Goal: Task Accomplishment & Management: Complete application form

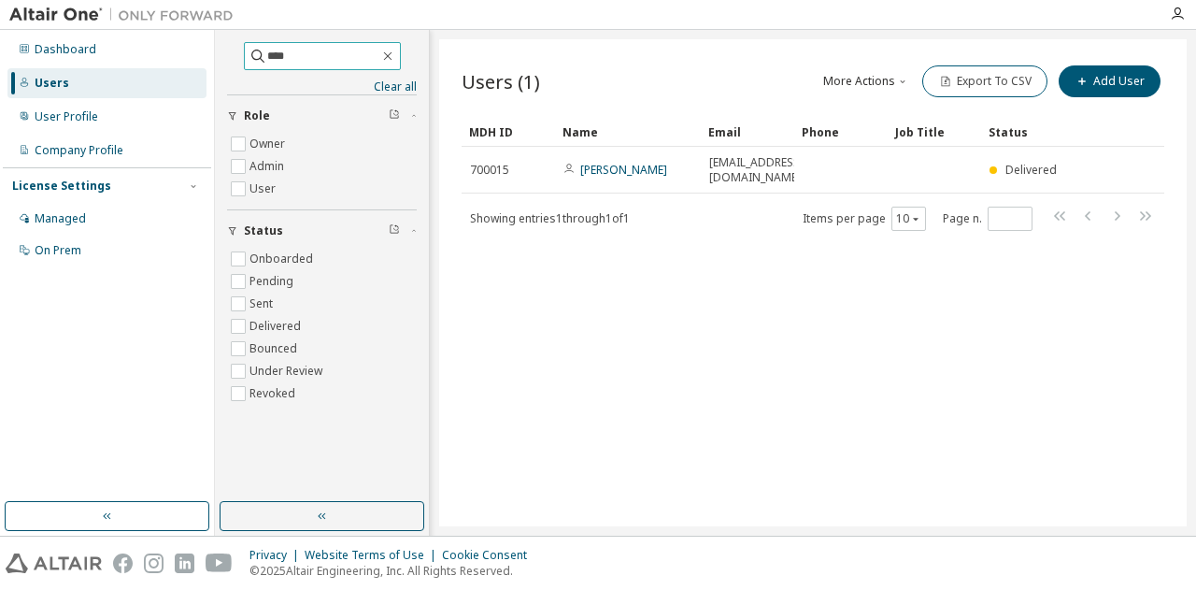
click at [343, 62] on input "****" at bounding box center [323, 56] width 112 height 19
type input "*"
type input "*********"
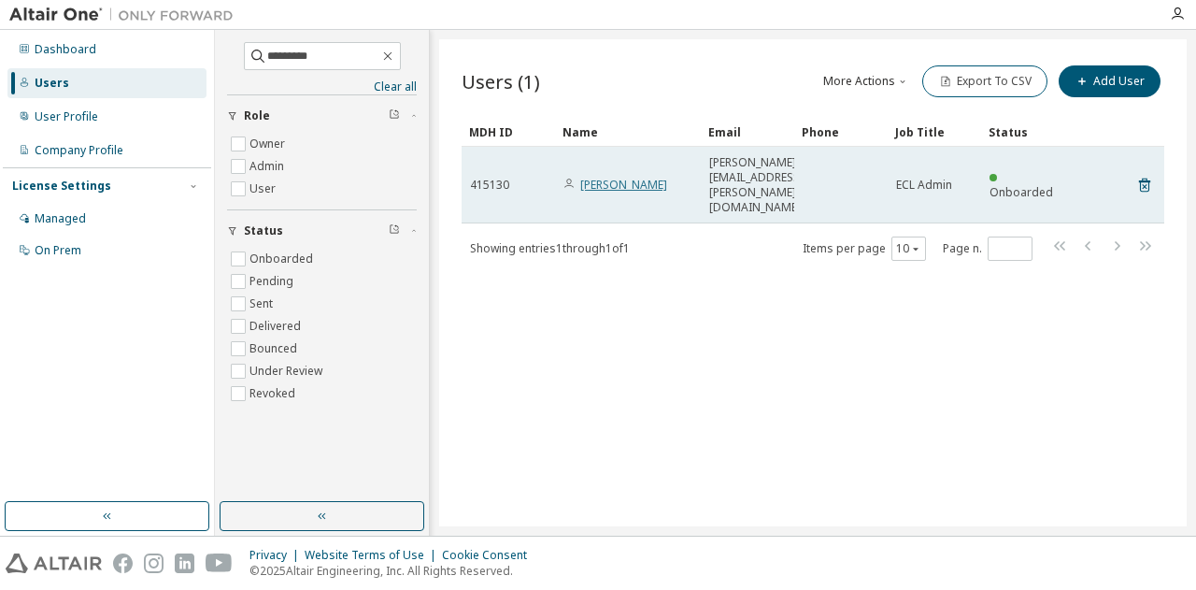
click at [603, 177] on link "[PERSON_NAME]" at bounding box center [623, 185] width 87 height 16
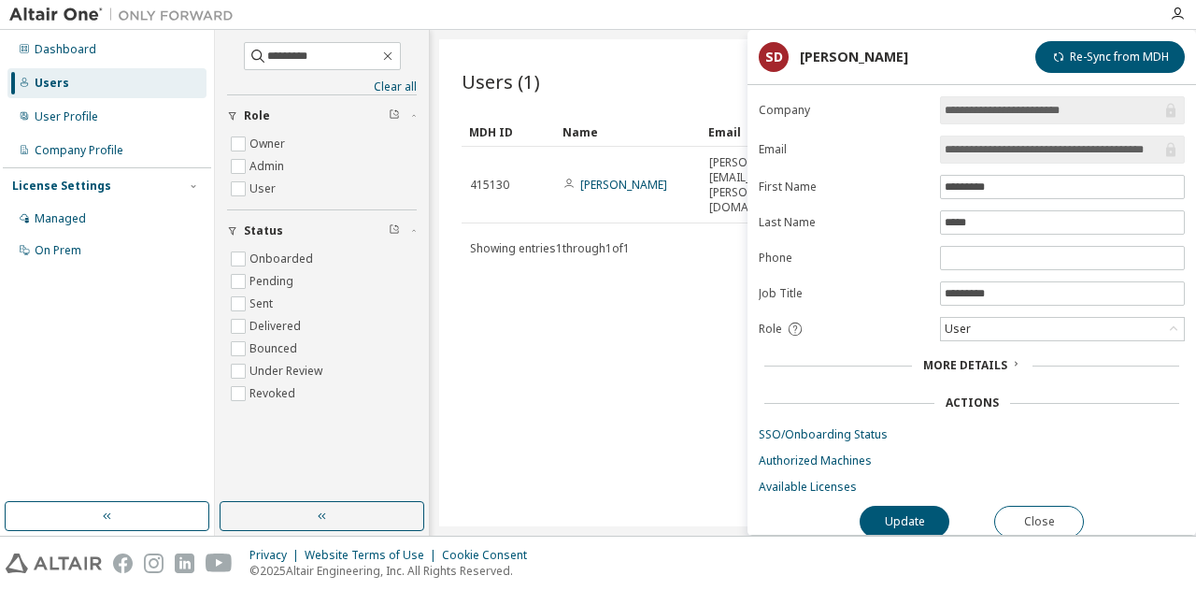
click at [993, 143] on input "**********" at bounding box center [1053, 149] width 217 height 19
click at [809, 487] on link "Available Licenses" at bounding box center [972, 486] width 426 height 15
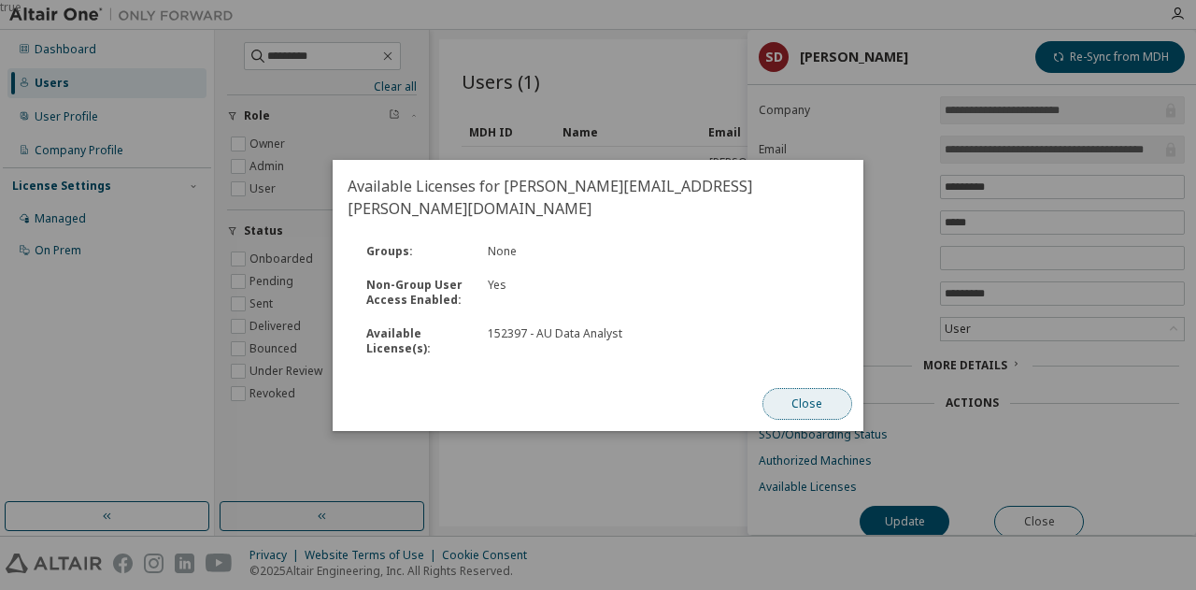
click at [815, 393] on button "Close" at bounding box center [807, 404] width 90 height 32
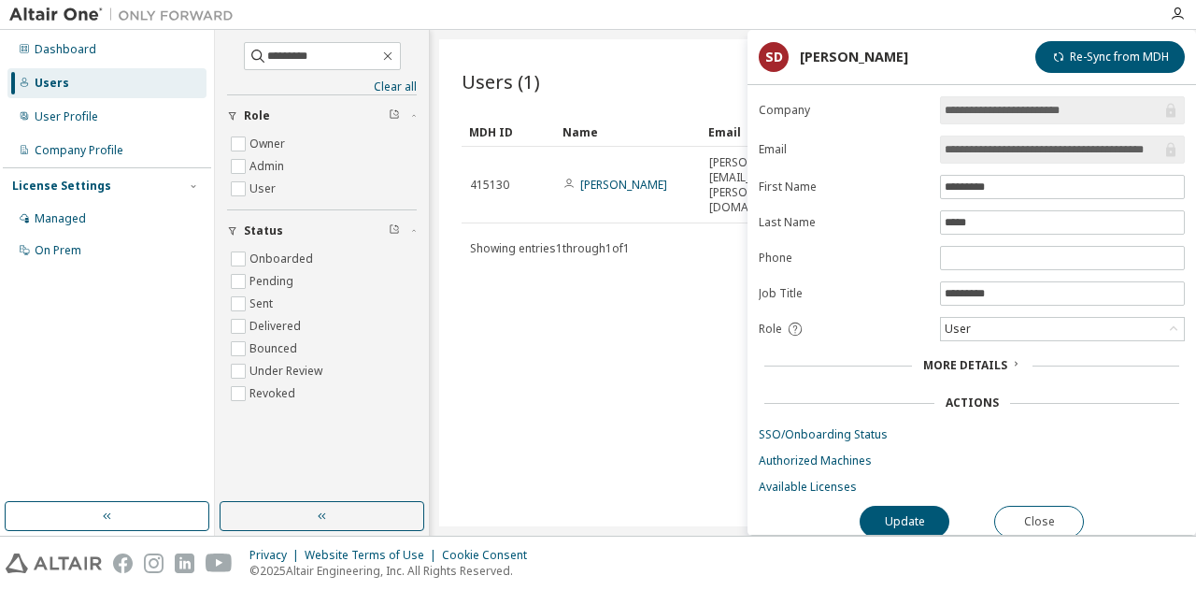
click at [361, 452] on div "********* Clear all Status Onboarded Pending Sent Delivered Bounced Under Revie…" at bounding box center [322, 266] width 208 height 466
click at [1029, 510] on button "Close" at bounding box center [1039, 521] width 90 height 32
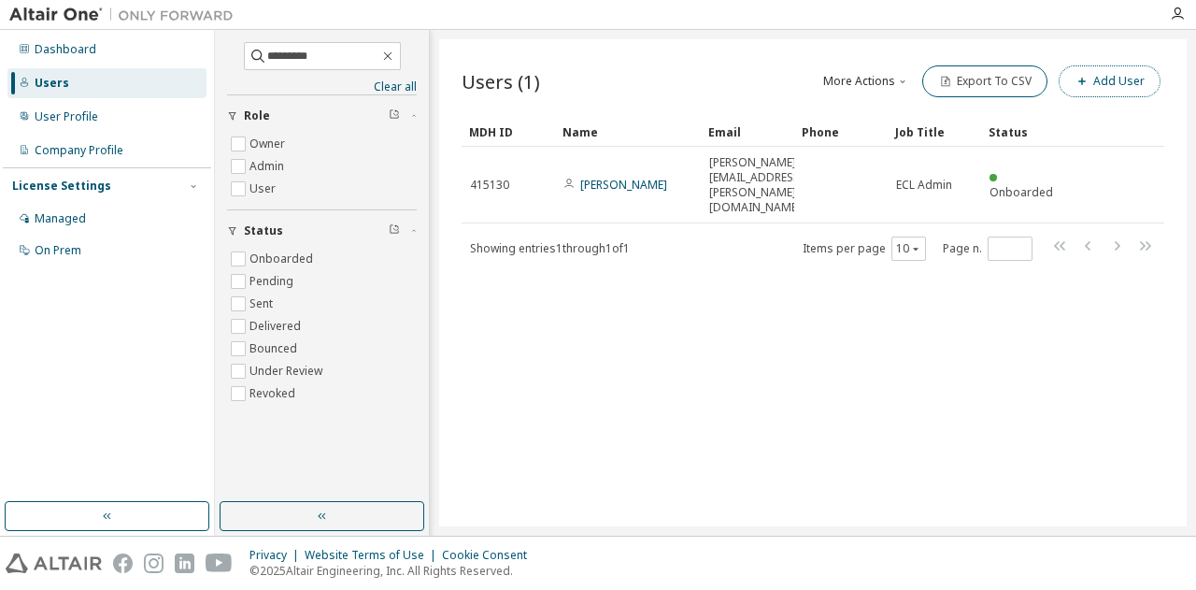
click at [1108, 79] on button "Add User" at bounding box center [1110, 81] width 102 height 32
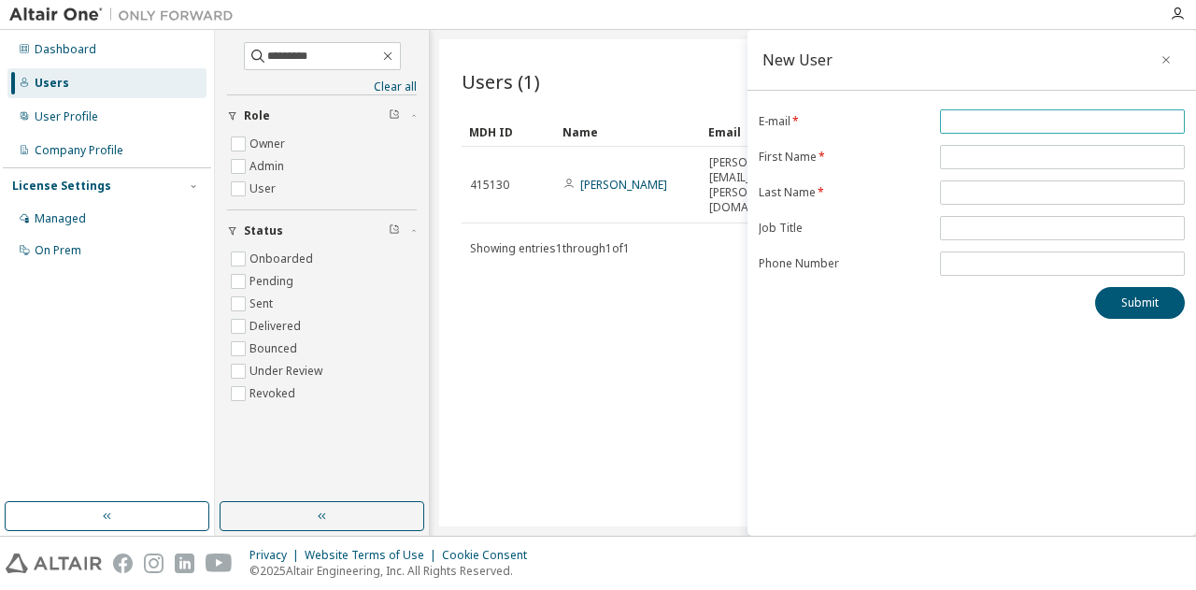
click at [961, 124] on input "email" at bounding box center [1062, 121] width 235 height 15
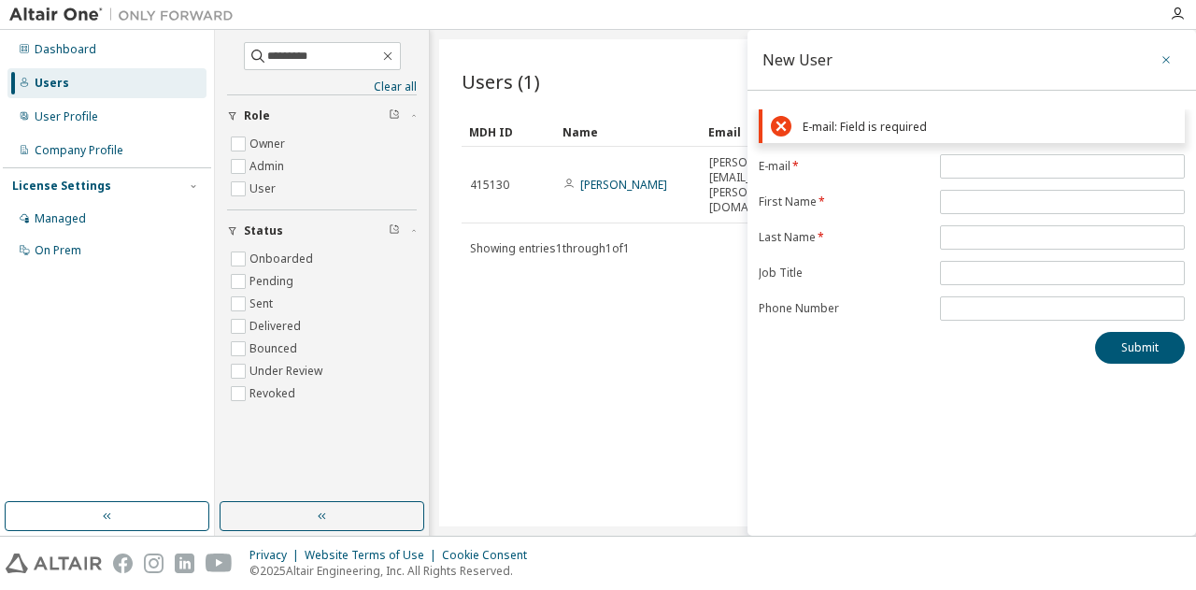
click at [1163, 59] on icon "button" at bounding box center [1165, 59] width 13 height 15
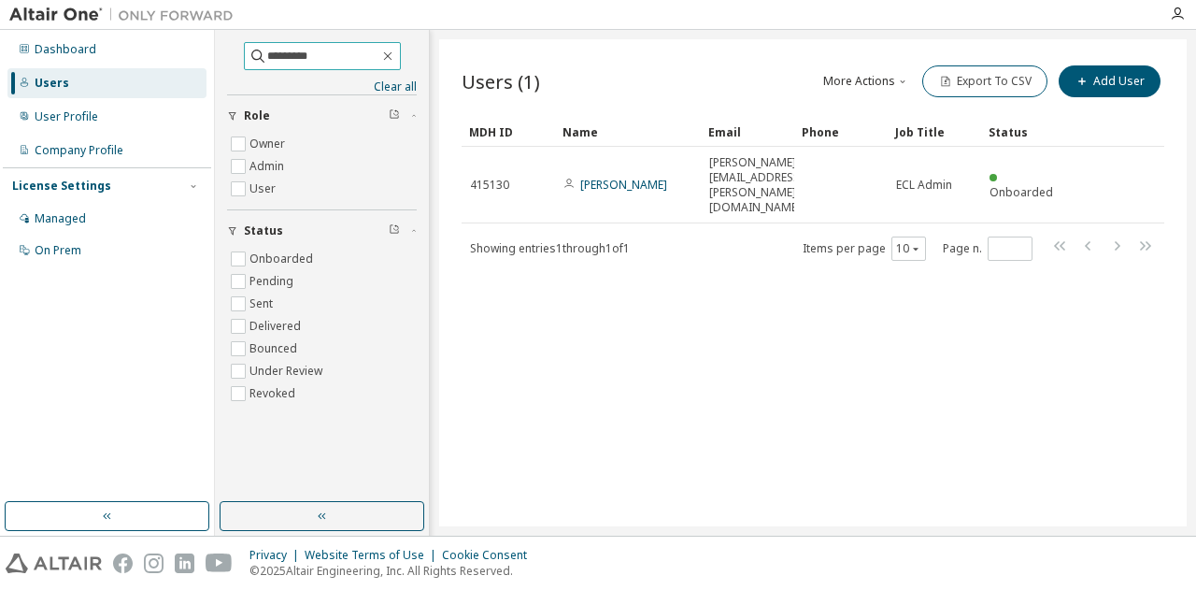
click at [334, 61] on input "*********" at bounding box center [323, 56] width 112 height 19
click at [395, 55] on icon "button" at bounding box center [387, 56] width 15 height 15
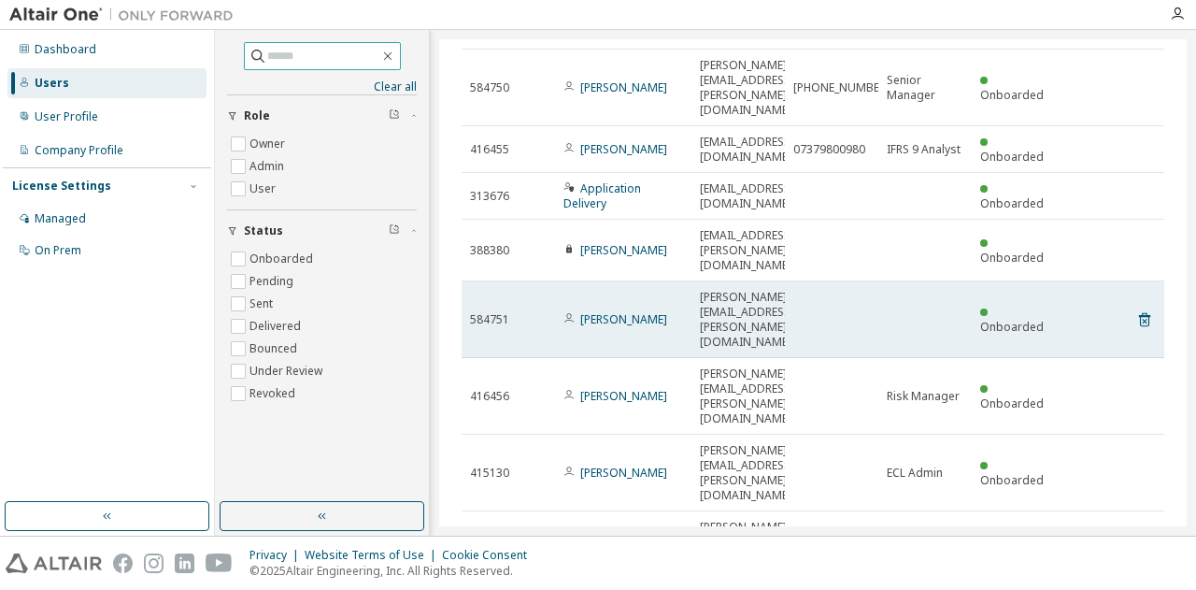
scroll to position [249, 0]
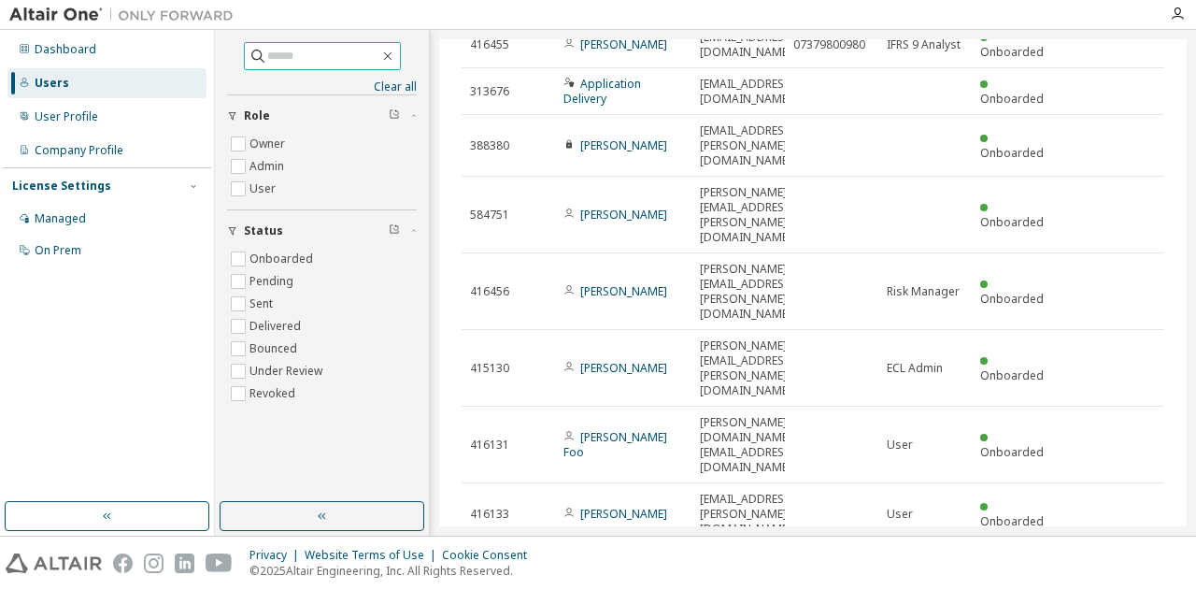
click at [1105, 556] on icon "button" at bounding box center [1116, 567] width 22 height 22
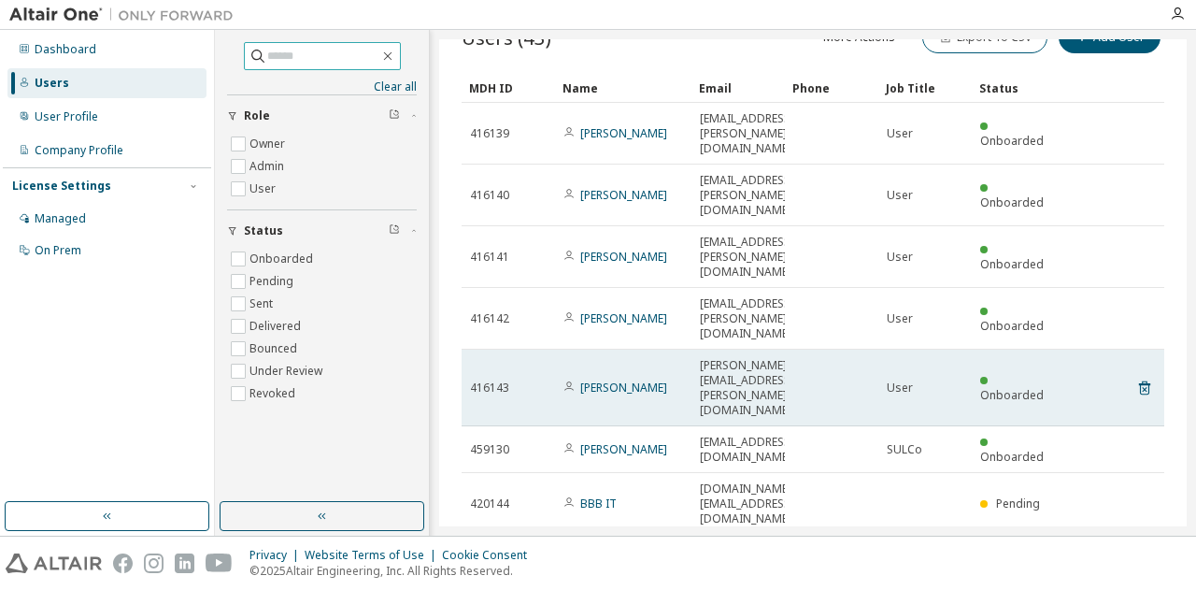
scroll to position [189, 0]
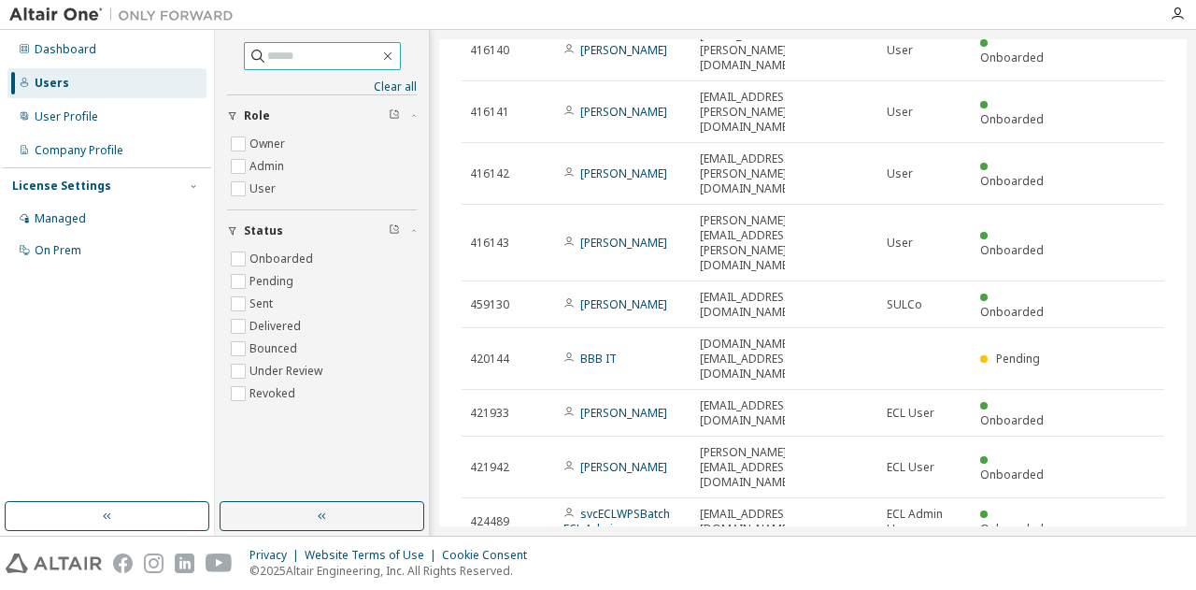
click at [1114, 556] on icon "button" at bounding box center [1116, 567] width 22 height 22
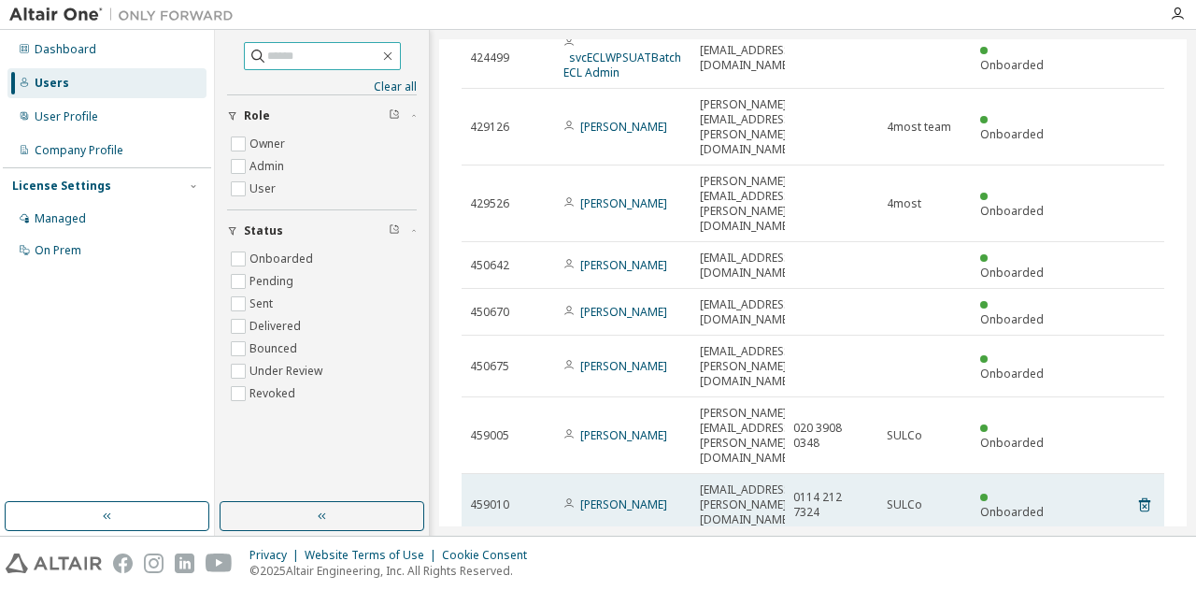
scroll to position [144, 0]
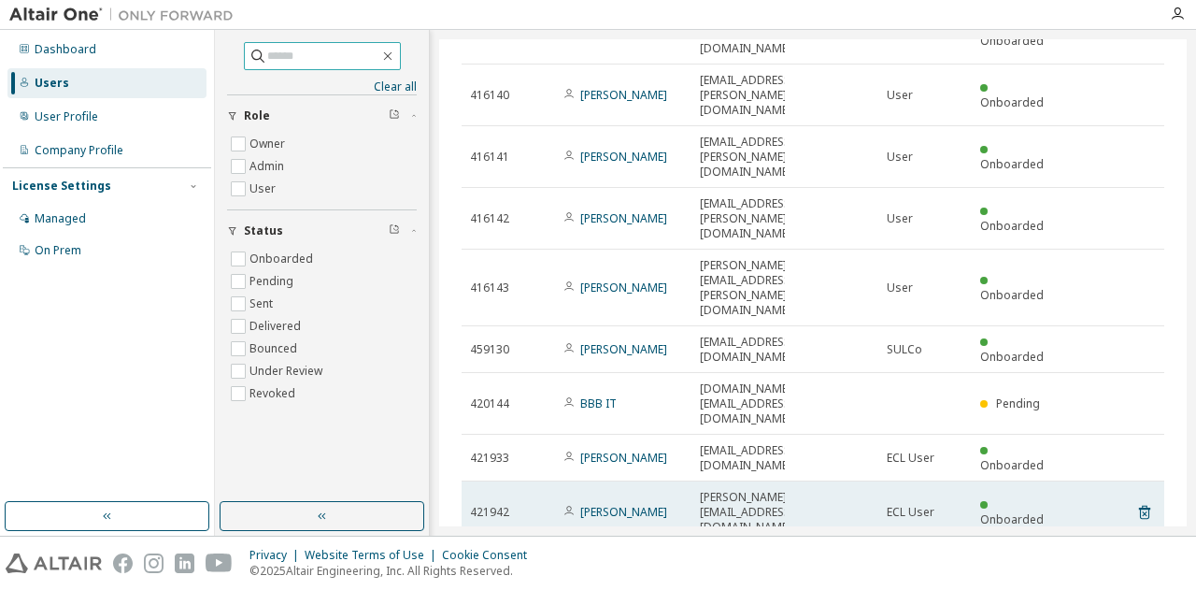
scroll to position [189, 0]
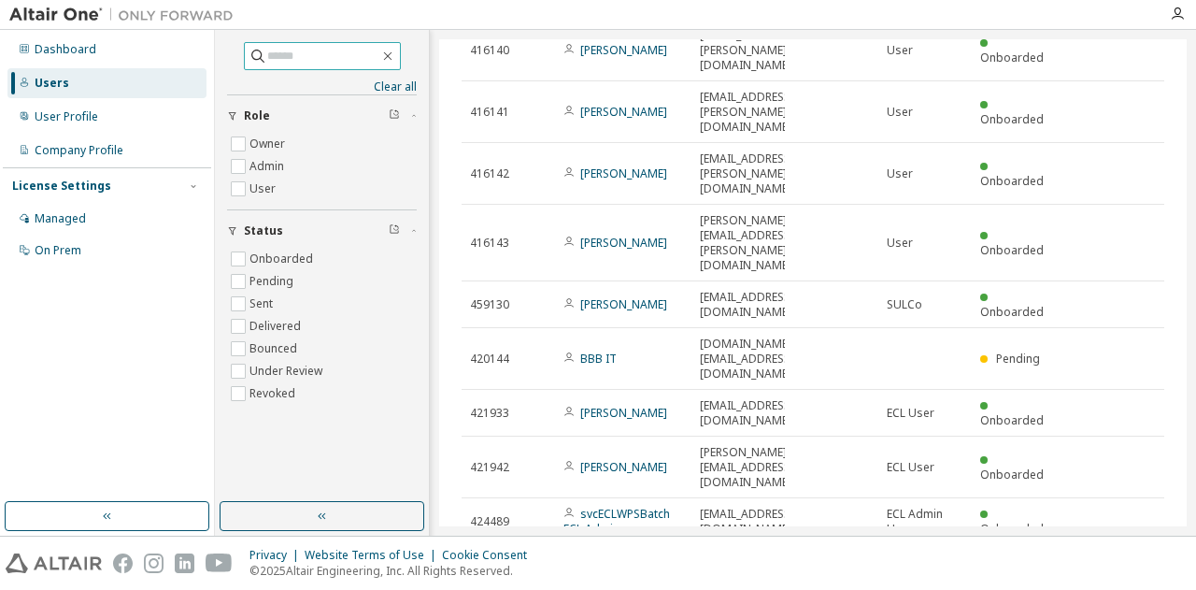
click at [1116, 556] on icon "button" at bounding box center [1116, 567] width 22 height 22
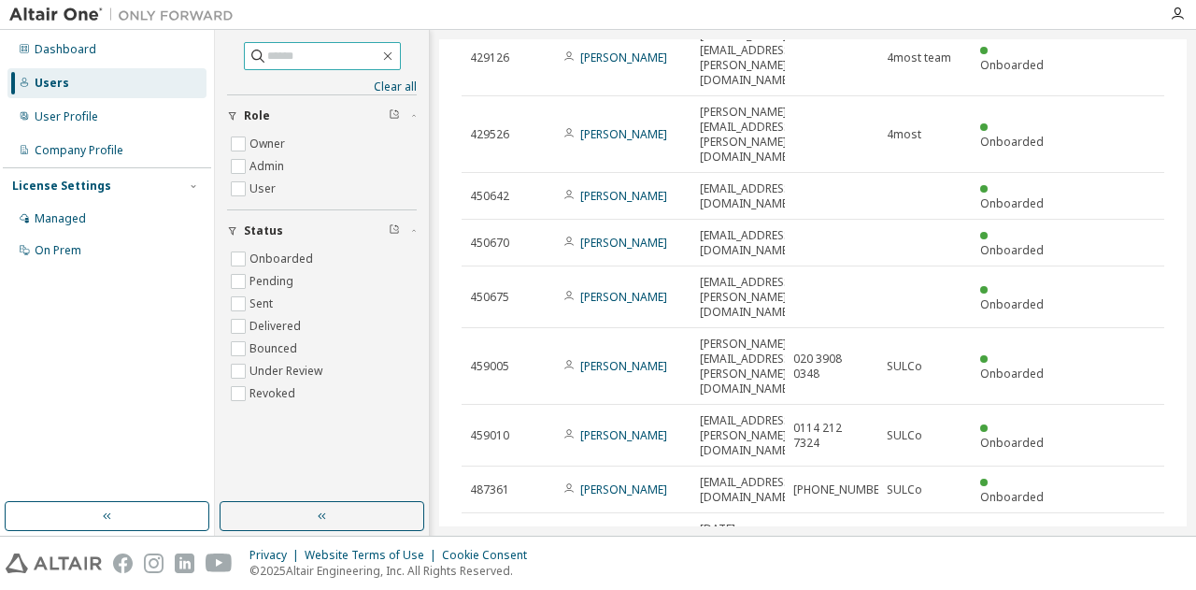
scroll to position [144, 0]
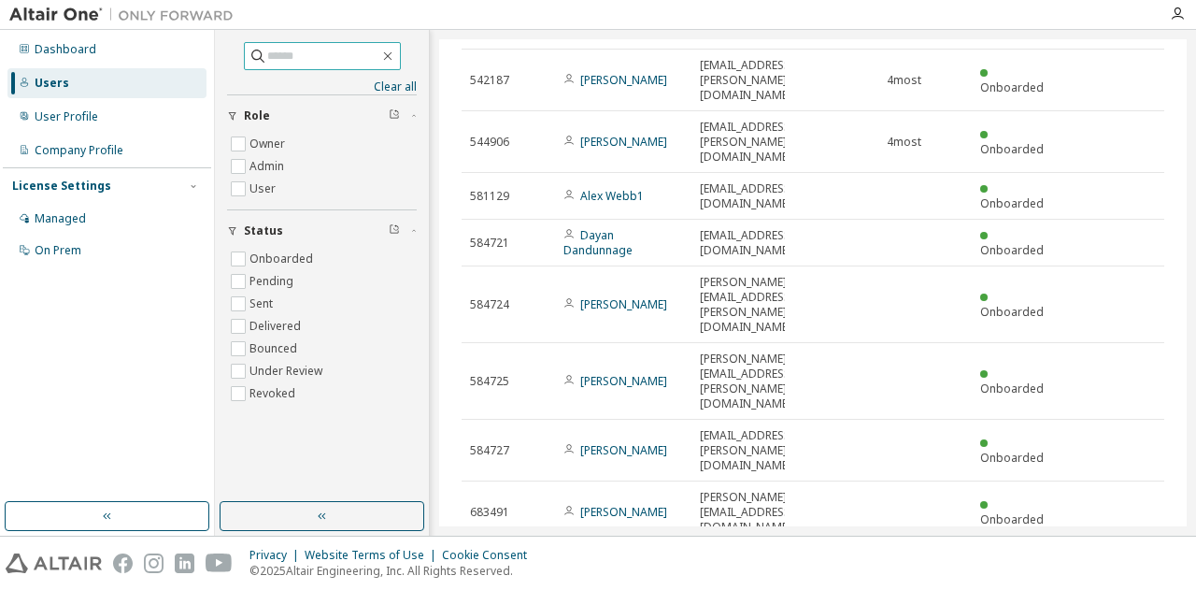
type input "*"
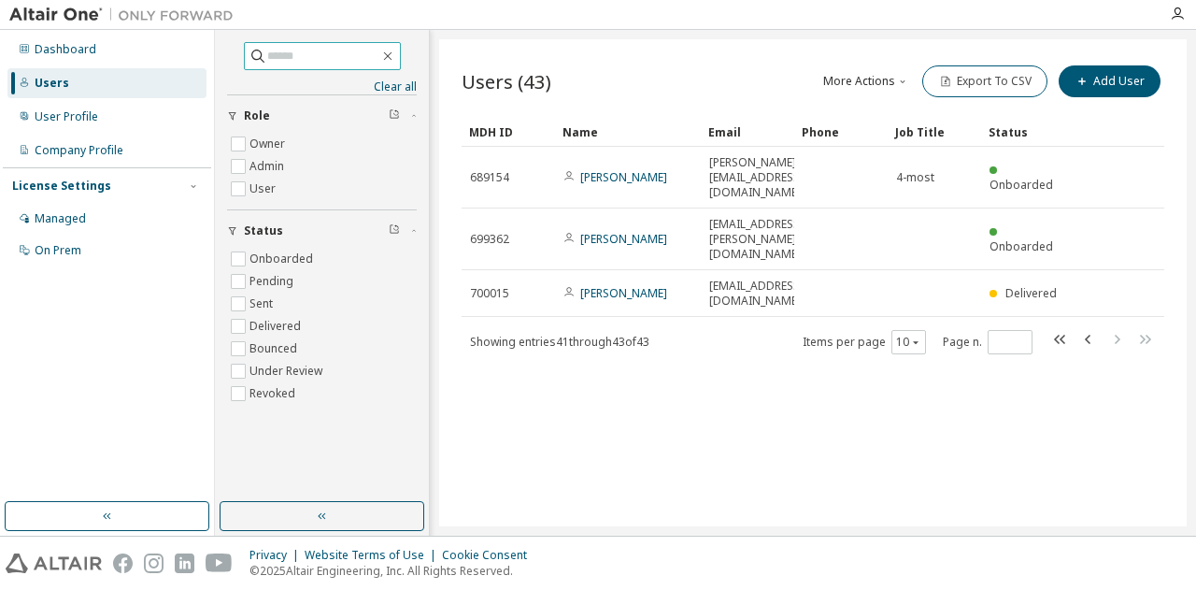
scroll to position [0, 0]
click at [1170, 225] on div "Users (43) More Actions Import From CSV Export To CSV Add User Clear Load Save …" at bounding box center [812, 282] width 747 height 487
click at [1101, 77] on button "Add User" at bounding box center [1110, 81] width 102 height 32
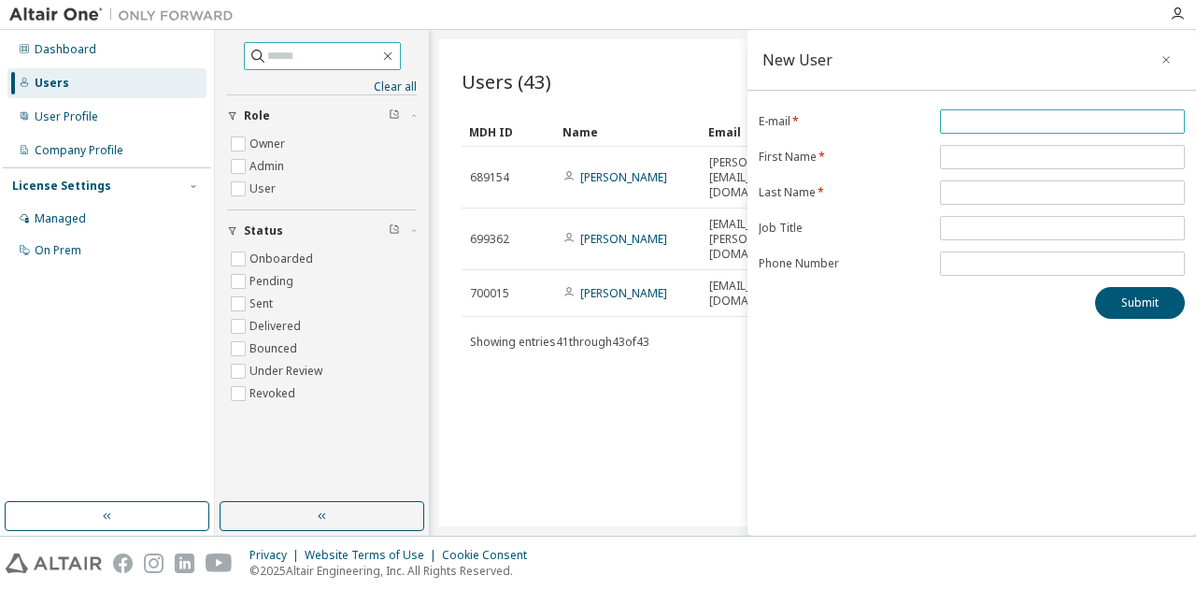
click at [967, 118] on input "email" at bounding box center [1062, 121] width 235 height 15
paste input "**********"
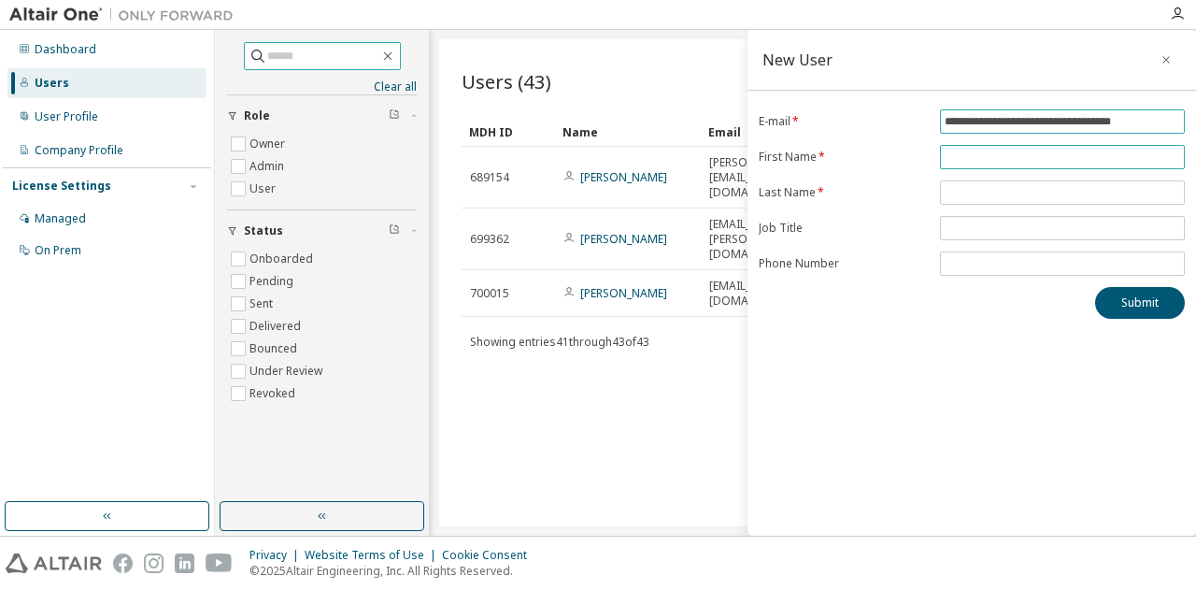
type input "**********"
click at [949, 152] on input "text" at bounding box center [1062, 156] width 235 height 15
type input "*"
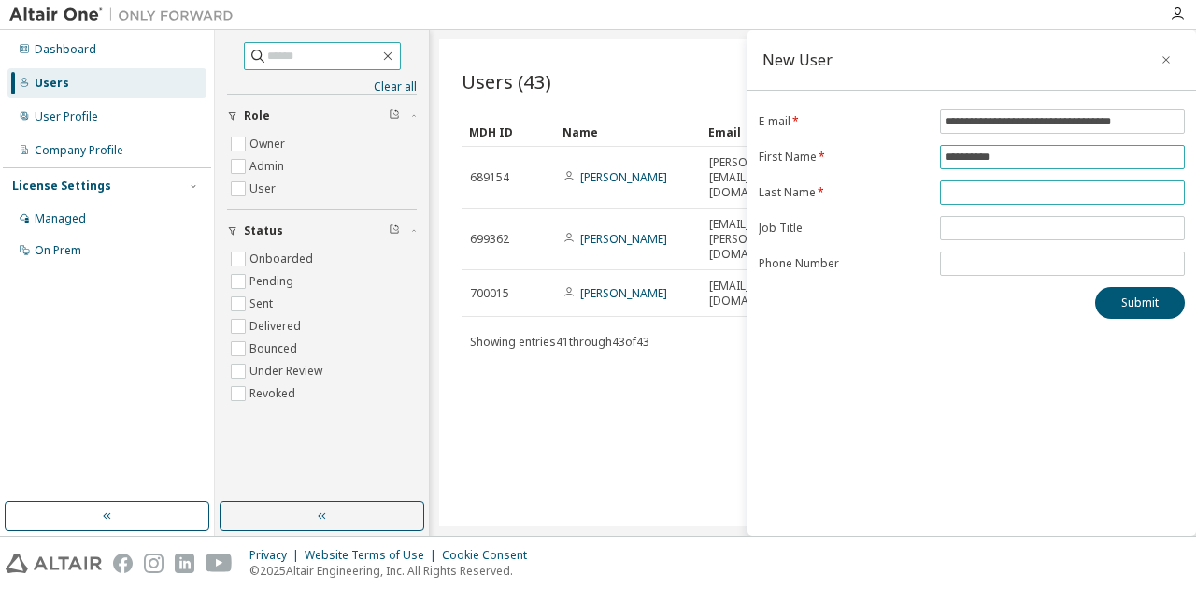
type input "**********"
click at [973, 196] on input "text" at bounding box center [1062, 192] width 235 height 15
type input "*****"
click at [983, 223] on input "text" at bounding box center [1062, 227] width 235 height 15
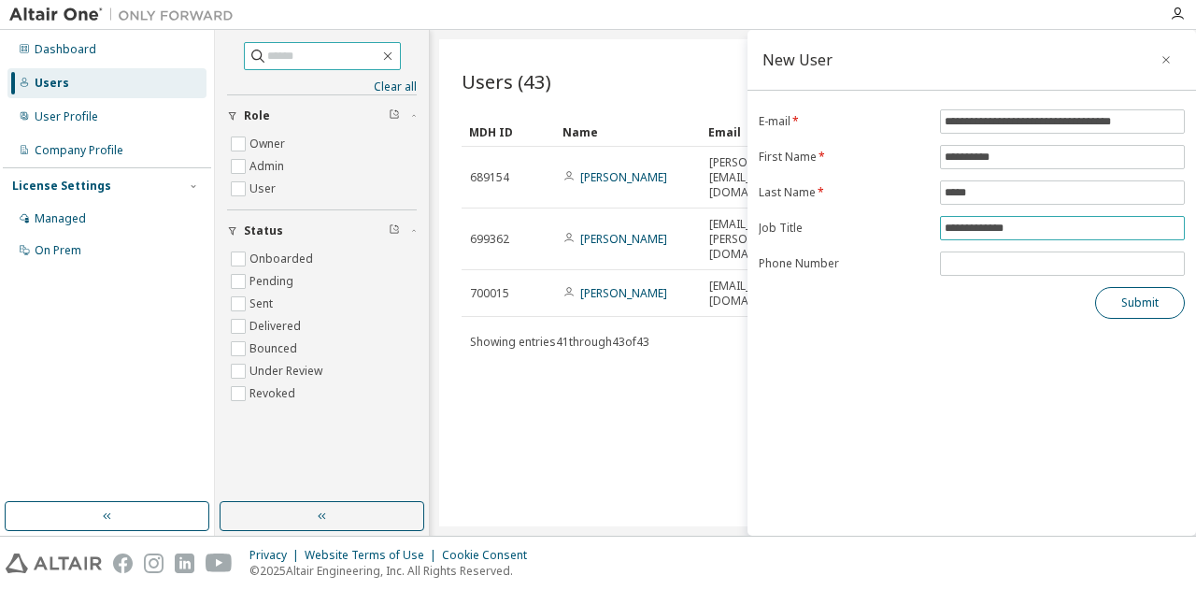
type input "**********"
click at [1121, 311] on button "Submit" at bounding box center [1140, 303] width 90 height 32
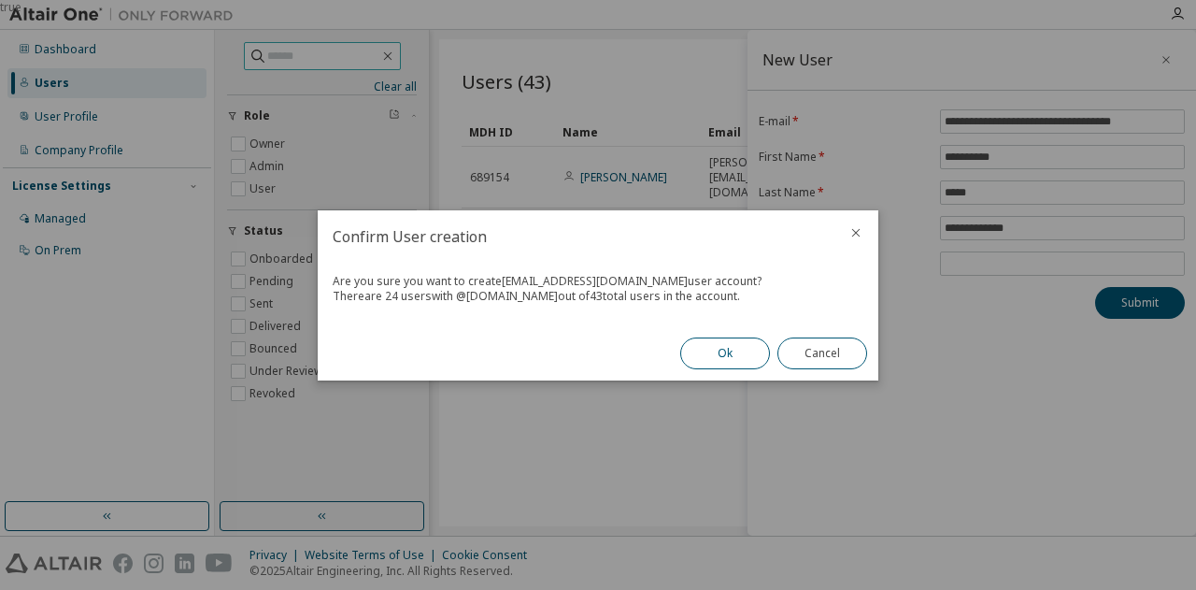
click at [726, 356] on button "Ok" at bounding box center [725, 353] width 90 height 32
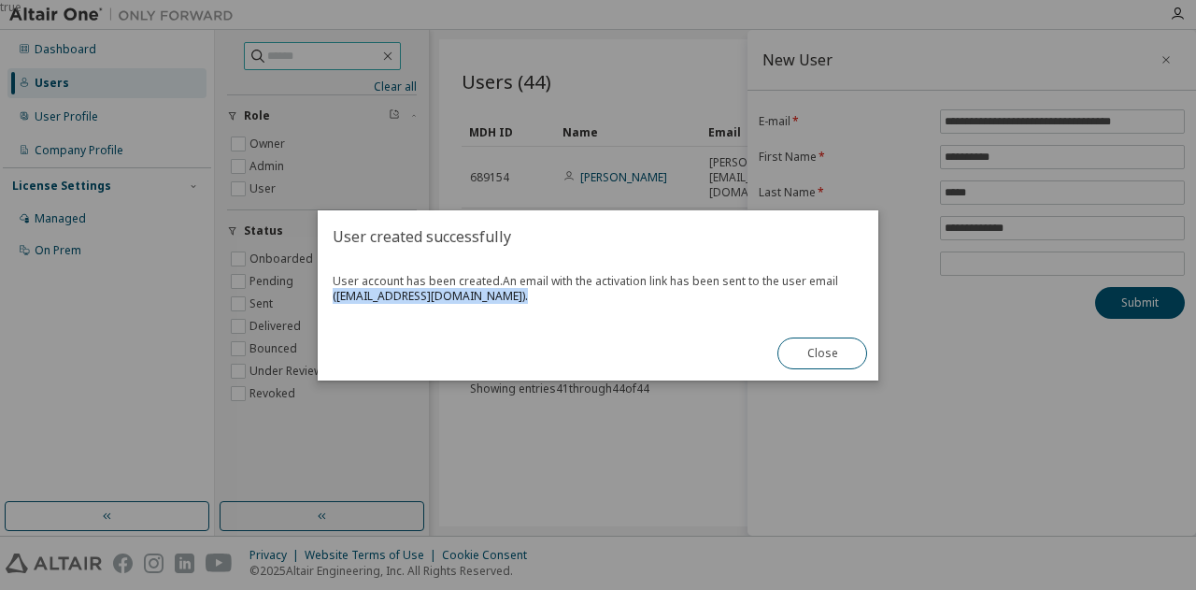
drag, startPoint x: 327, startPoint y: 297, endPoint x: 559, endPoint y: 311, distance: 232.1
click at [559, 311] on div "User account has been created. An email with the activation link has been sent …" at bounding box center [598, 295] width 561 height 64
copy span "( [EMAIL_ADDRESS][DOMAIN_NAME] )."
click at [806, 359] on button "Close" at bounding box center [822, 353] width 90 height 32
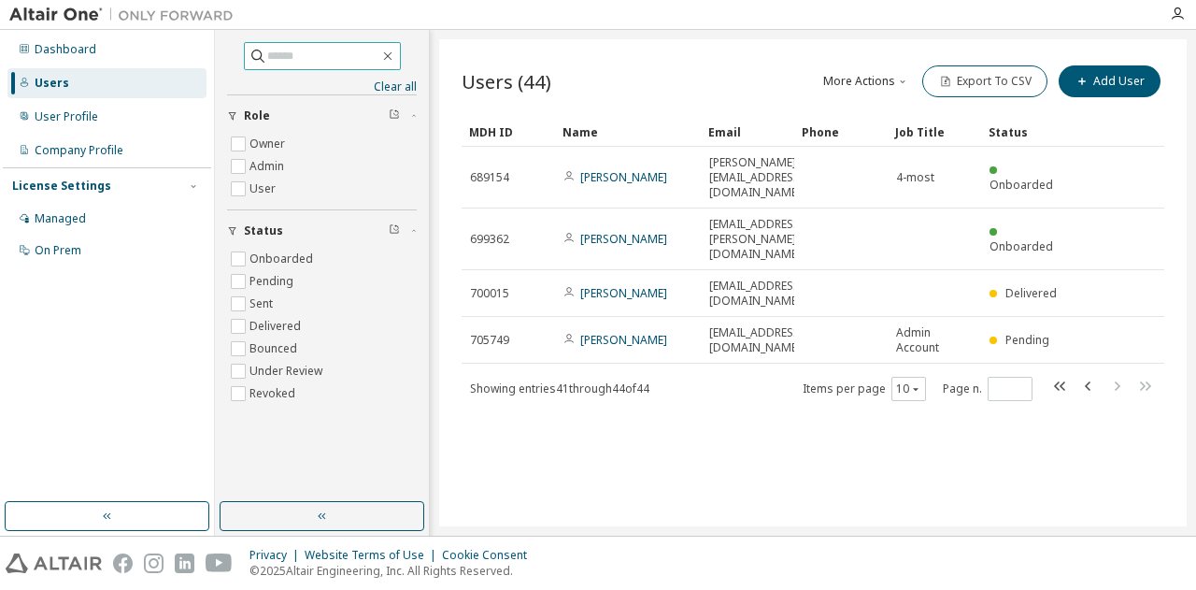
click at [685, 440] on div "Users (44) More Actions Import From CSV Export To CSV Add User Clear Load Save …" at bounding box center [812, 282] width 747 height 487
click at [305, 61] on input "text" at bounding box center [323, 56] width 112 height 19
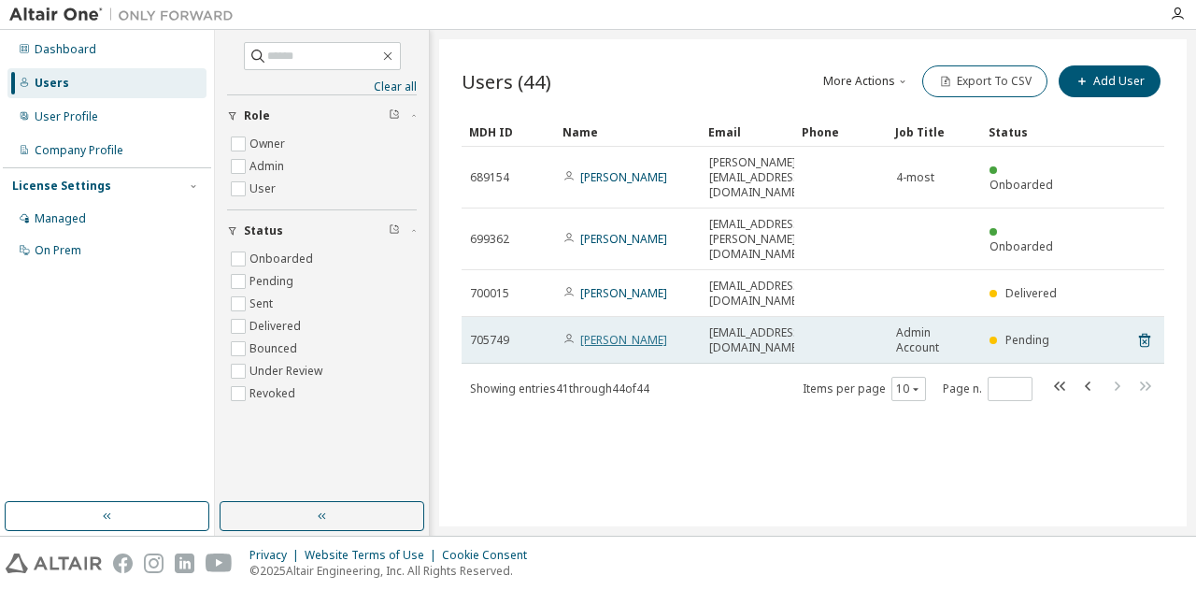
click at [609, 332] on link "[PERSON_NAME]" at bounding box center [623, 340] width 87 height 16
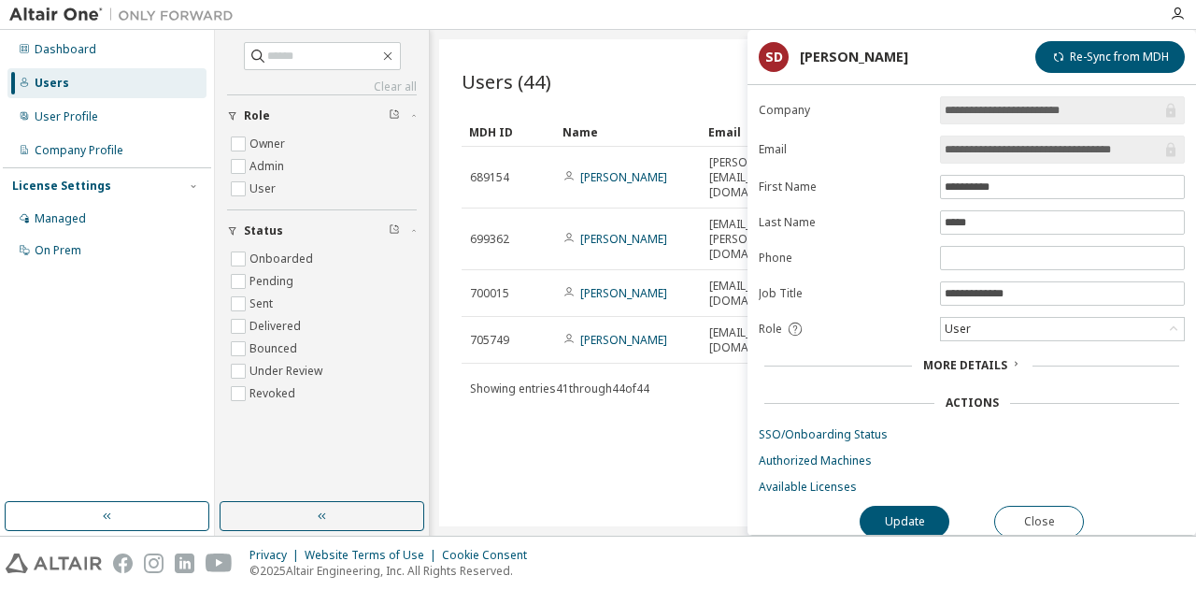
click at [977, 359] on span "More Details" at bounding box center [965, 365] width 84 height 16
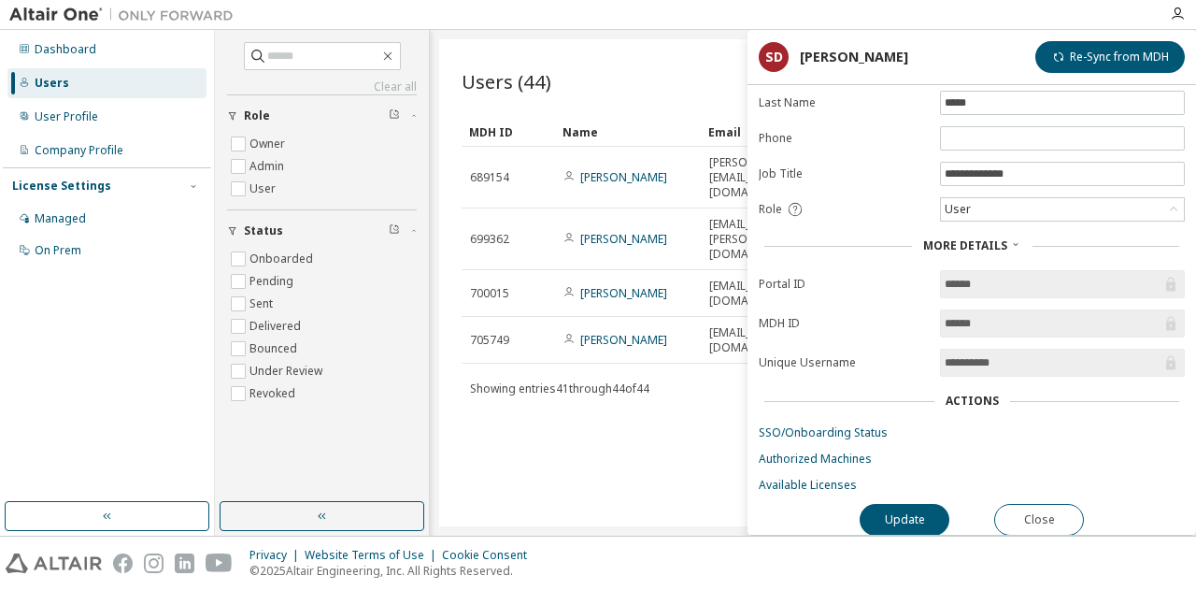
scroll to position [121, 0]
click at [837, 481] on link "Available Licenses" at bounding box center [972, 483] width 426 height 15
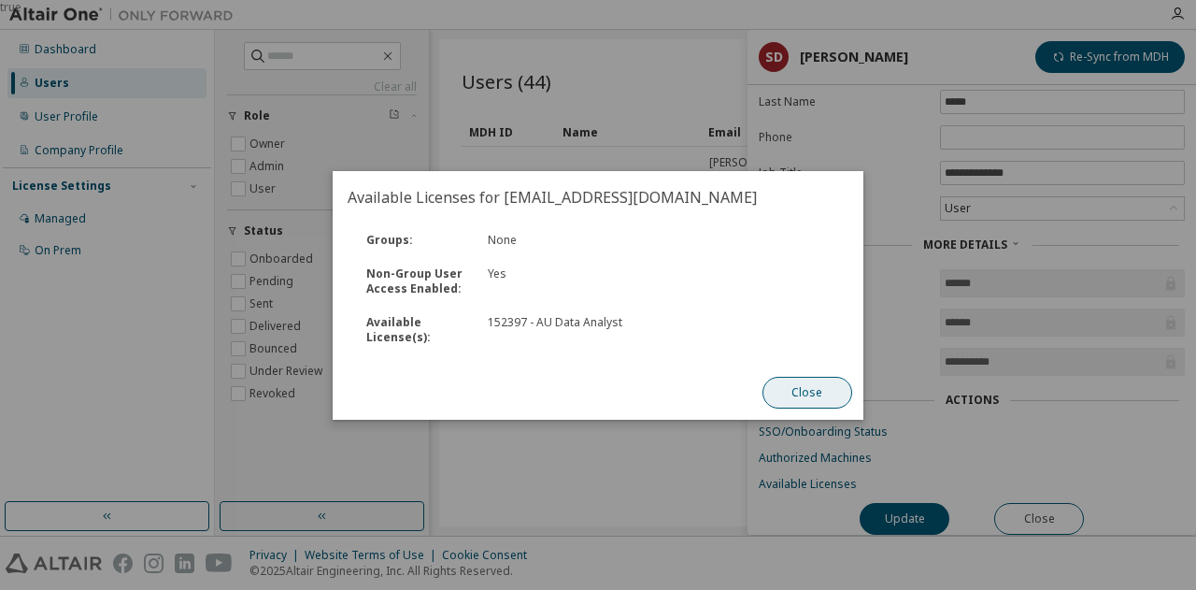
click at [796, 405] on button "Close" at bounding box center [807, 393] width 90 height 32
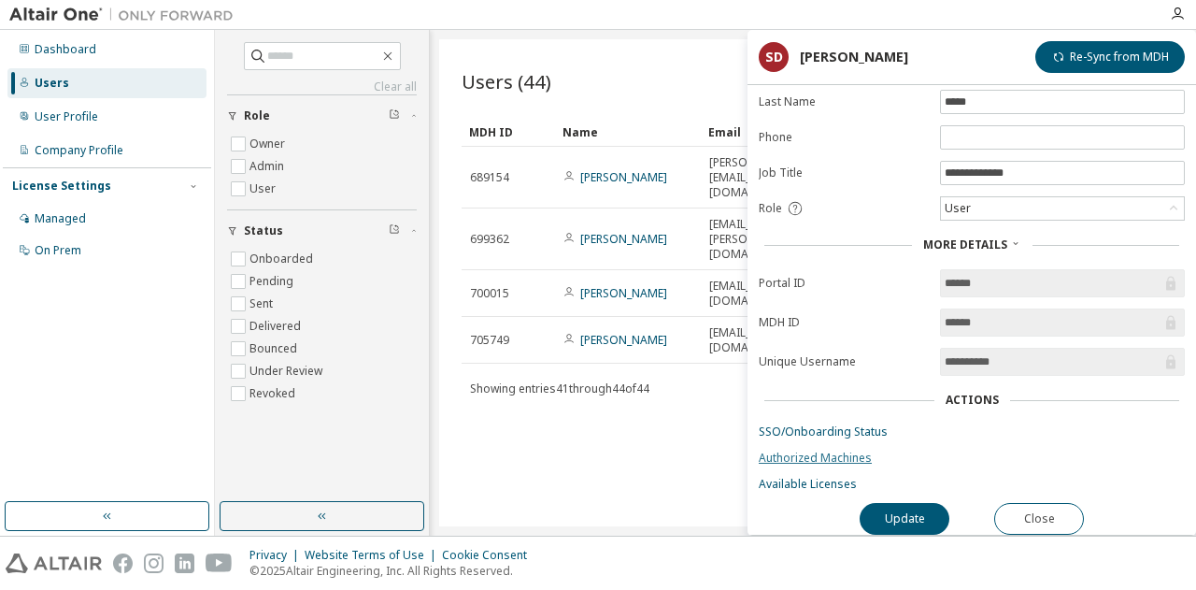
click at [791, 450] on link "Authorized Machines" at bounding box center [972, 457] width 426 height 15
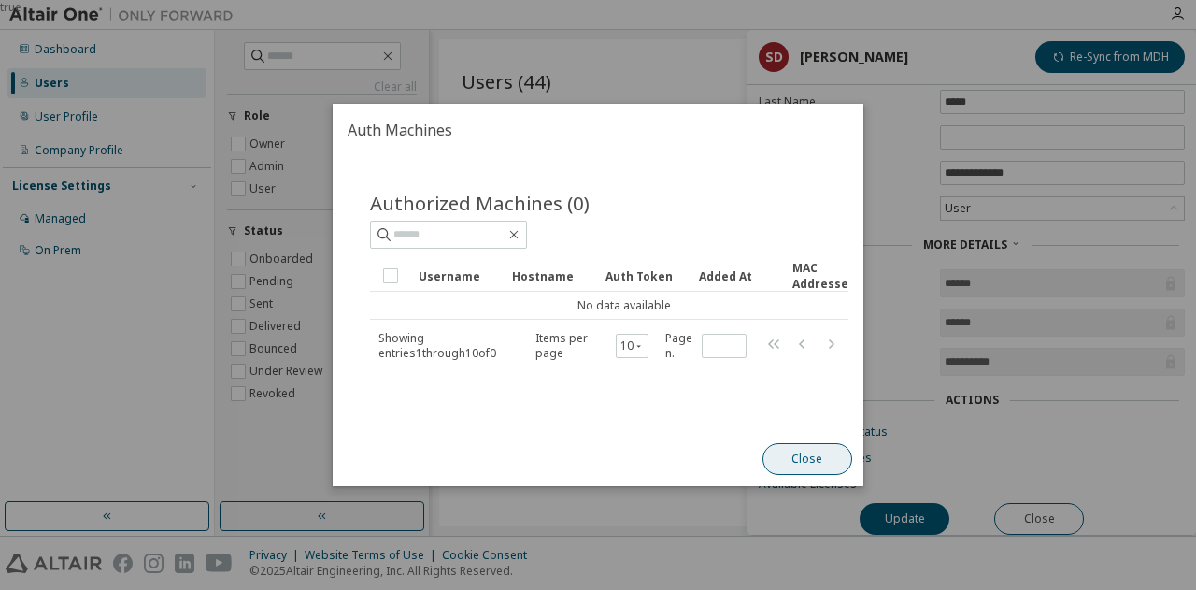
click at [796, 469] on button "Close" at bounding box center [807, 459] width 90 height 32
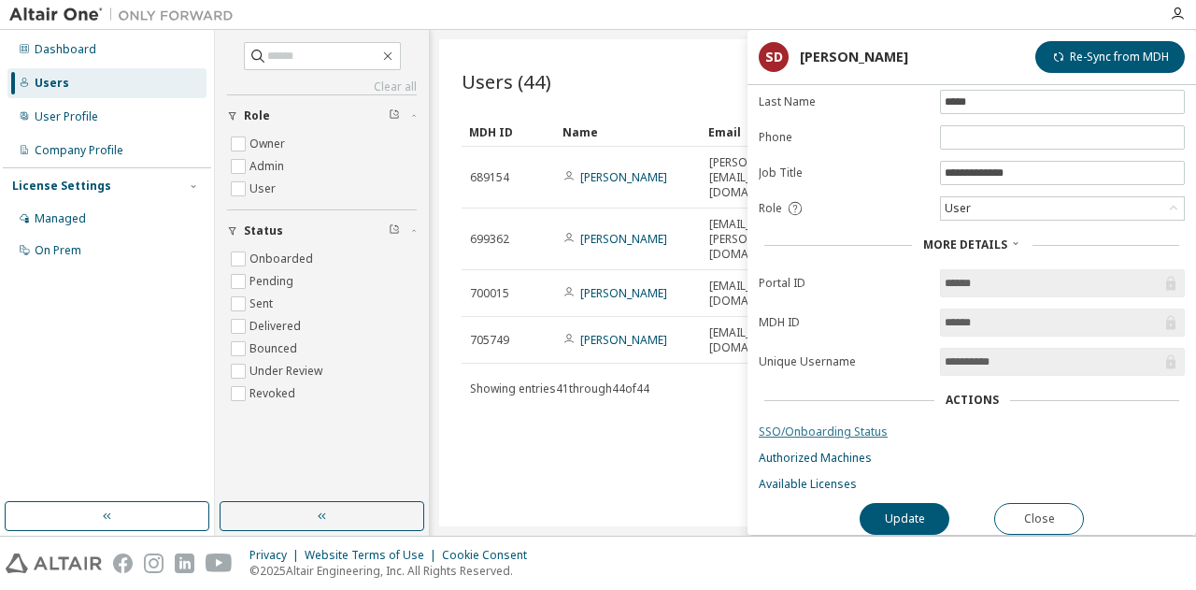
click at [822, 425] on link "SSO/Onboarding Status" at bounding box center [972, 431] width 426 height 15
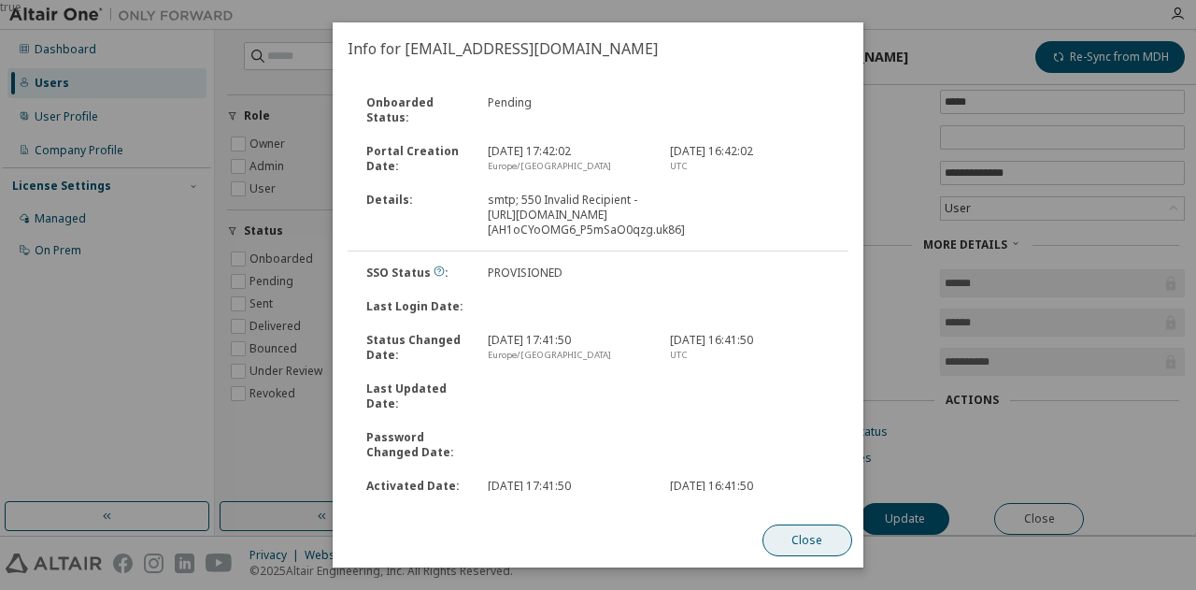
click at [811, 531] on button "Close" at bounding box center [807, 540] width 90 height 32
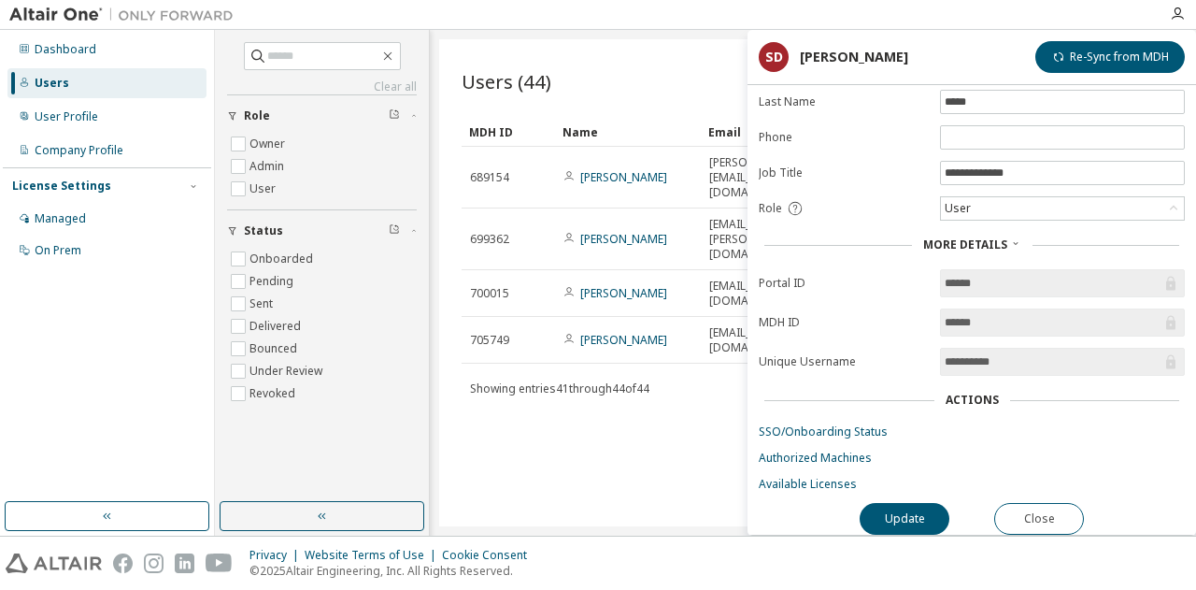
click at [585, 405] on div "Users (44) More Actions Import From CSV Export To CSV Add User Clear Load Save …" at bounding box center [812, 282] width 747 height 487
click at [1050, 519] on button "Close" at bounding box center [1039, 519] width 90 height 32
